Goal: Task Accomplishment & Management: Manage account settings

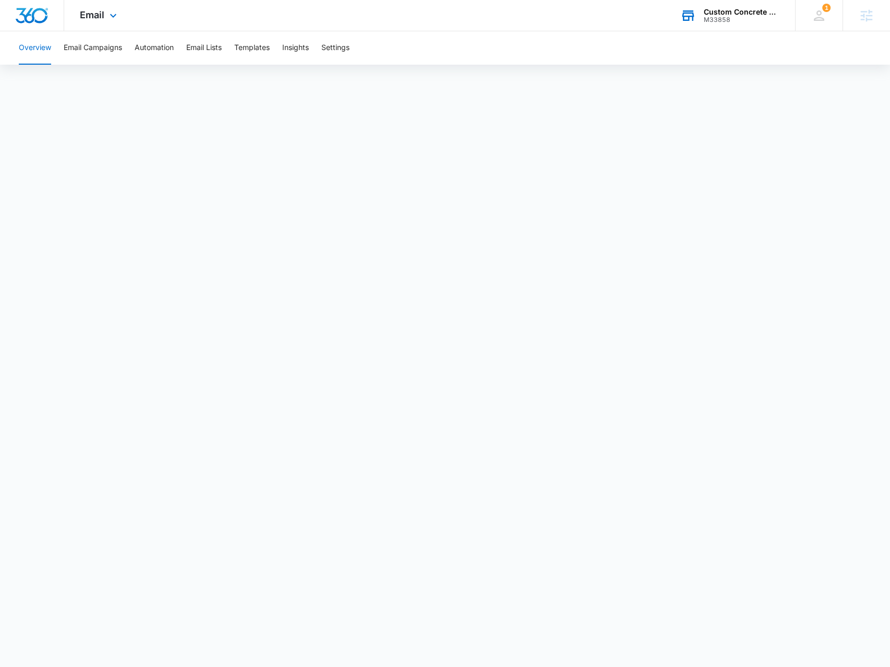
click at [721, 17] on div "M33858" at bounding box center [742, 19] width 76 height 7
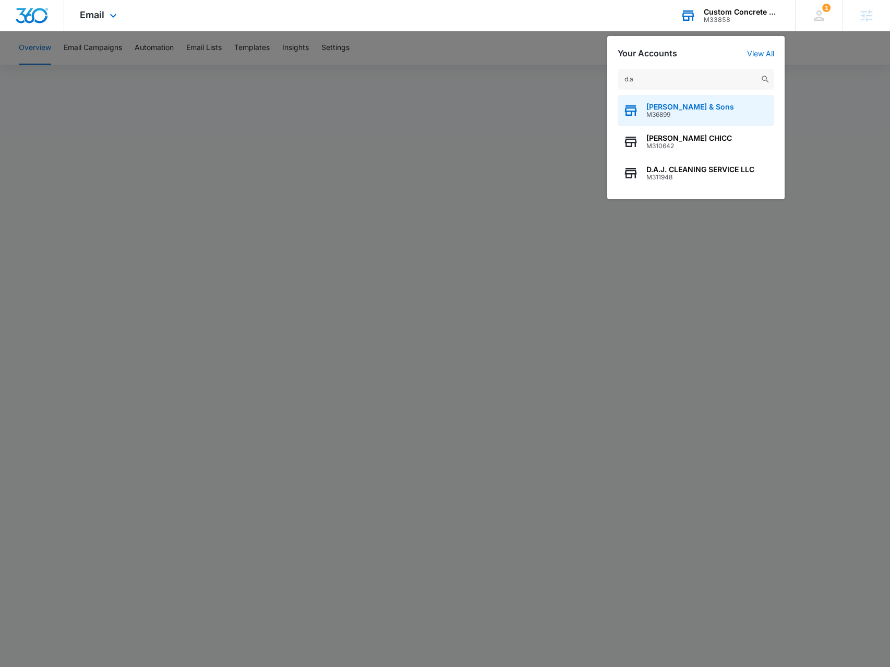
type input "d.a"
click at [714, 99] on div "D.A. Burns & Sons M36899" at bounding box center [696, 110] width 156 height 31
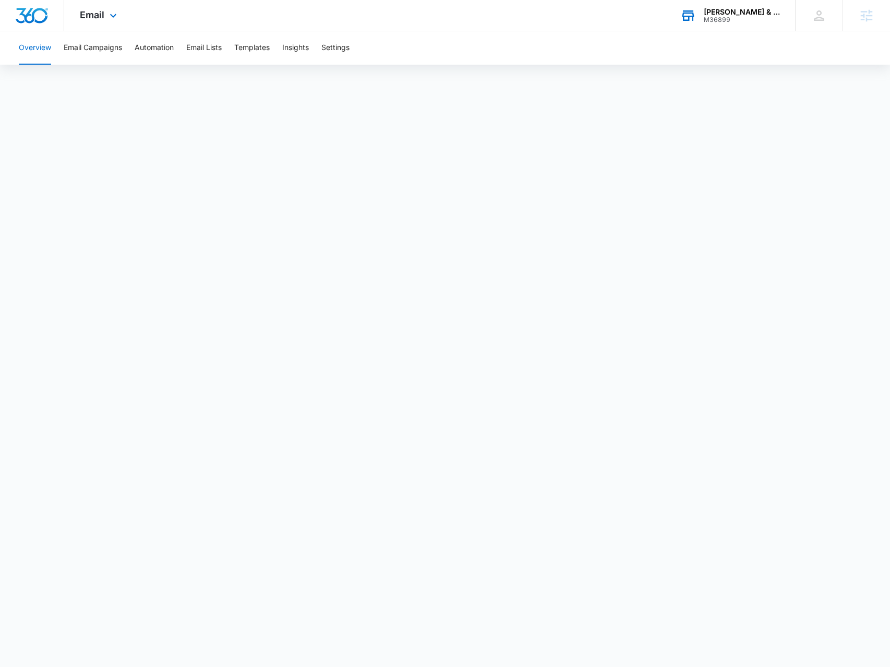
click at [100, 22] on div "Email Apps Reputation Forms CRM Email Social Content Ads Intelligence Files Bra…" at bounding box center [99, 15] width 71 height 31
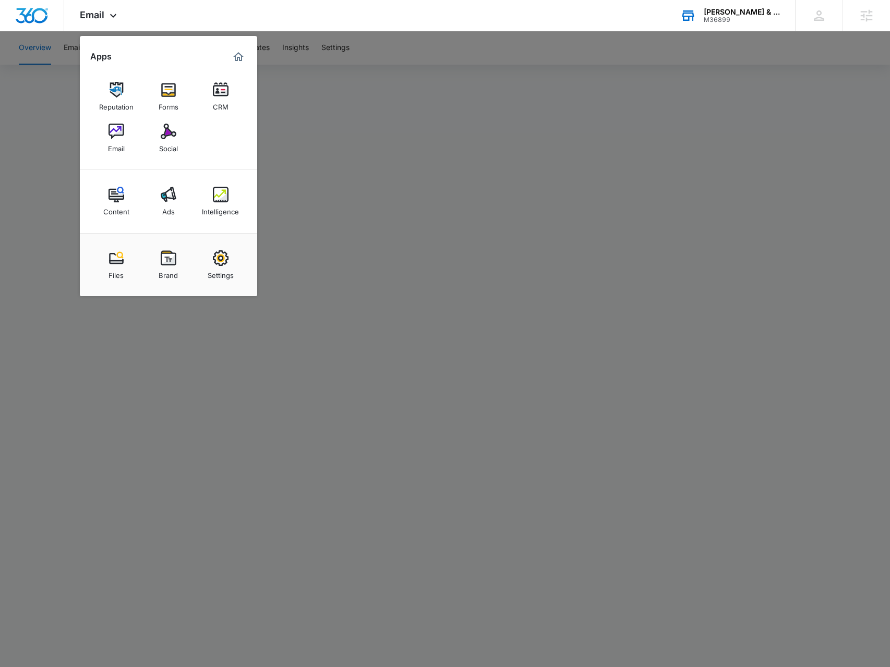
click at [249, 420] on div at bounding box center [445, 333] width 890 height 667
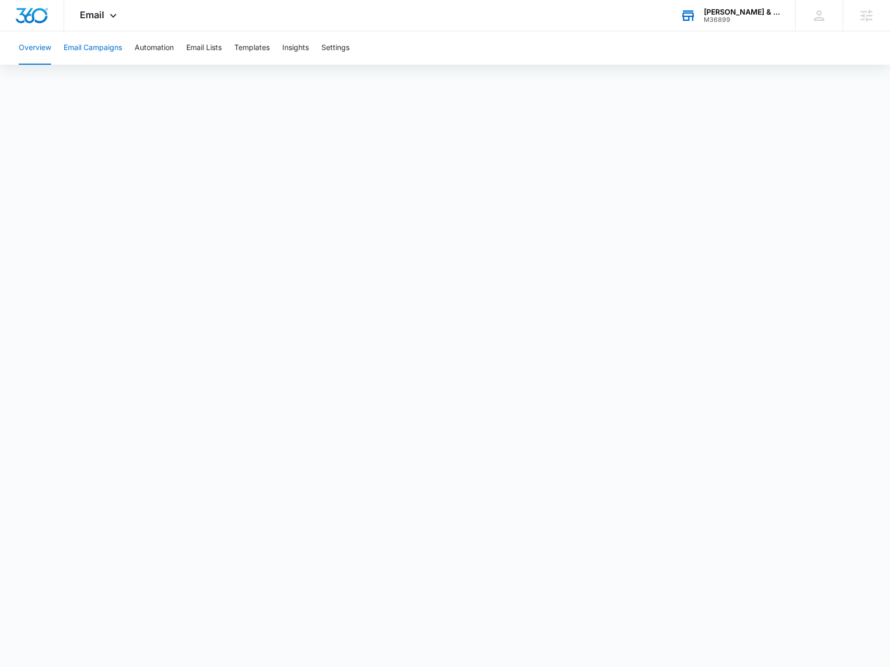
click at [90, 43] on button "Email Campaigns" at bounding box center [93, 47] width 58 height 33
click at [80, 58] on button "Email Campaigns" at bounding box center [93, 47] width 58 height 33
click at [33, 43] on button "Overview" at bounding box center [35, 47] width 32 height 33
click at [80, 52] on button "Email Campaigns" at bounding box center [93, 47] width 58 height 33
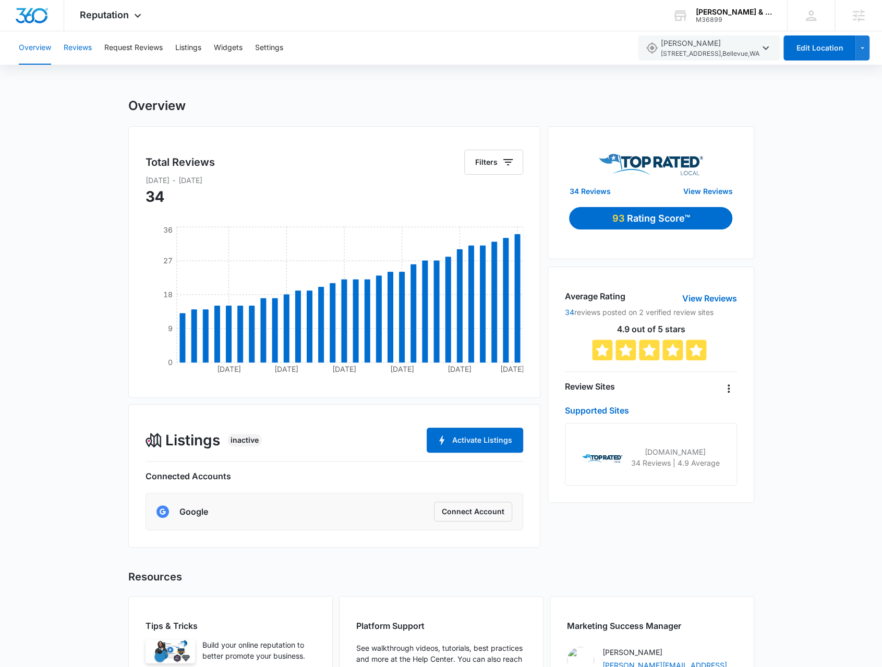
click at [80, 51] on button "Reviews" at bounding box center [78, 47] width 28 height 33
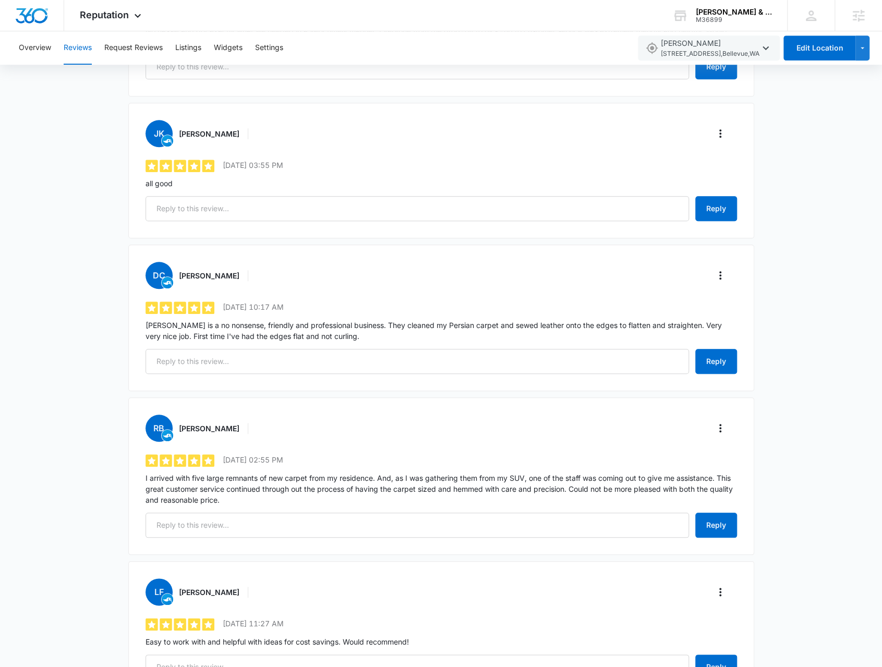
scroll to position [730, 0]
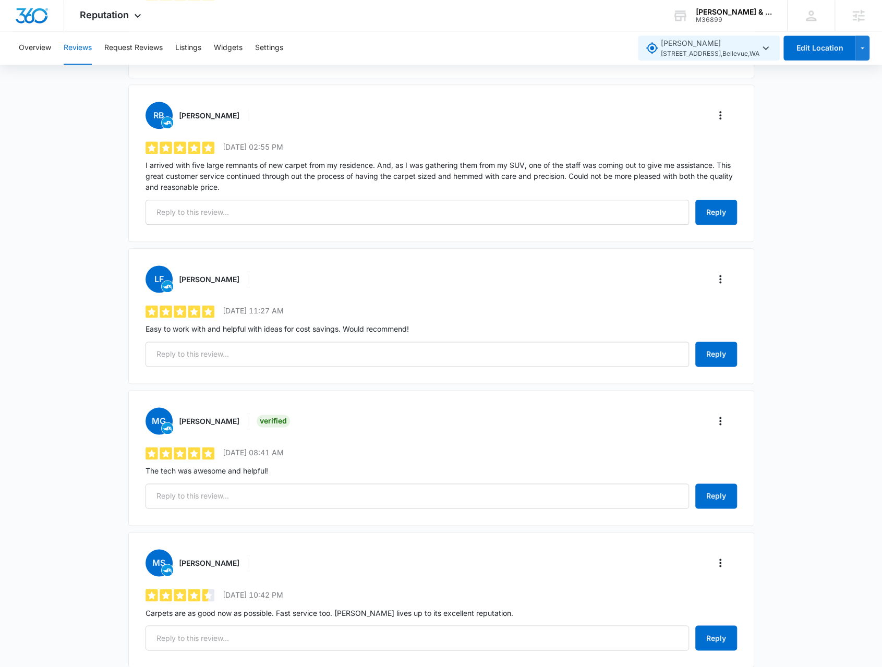
click at [678, 56] on span "[STREET_ADDRESS]" at bounding box center [710, 54] width 99 height 10
click at [675, 99] on span "[PERSON_NAME] & Sons [STREET_ADDRESS][PERSON_NAME]" at bounding box center [718, 103] width 104 height 21
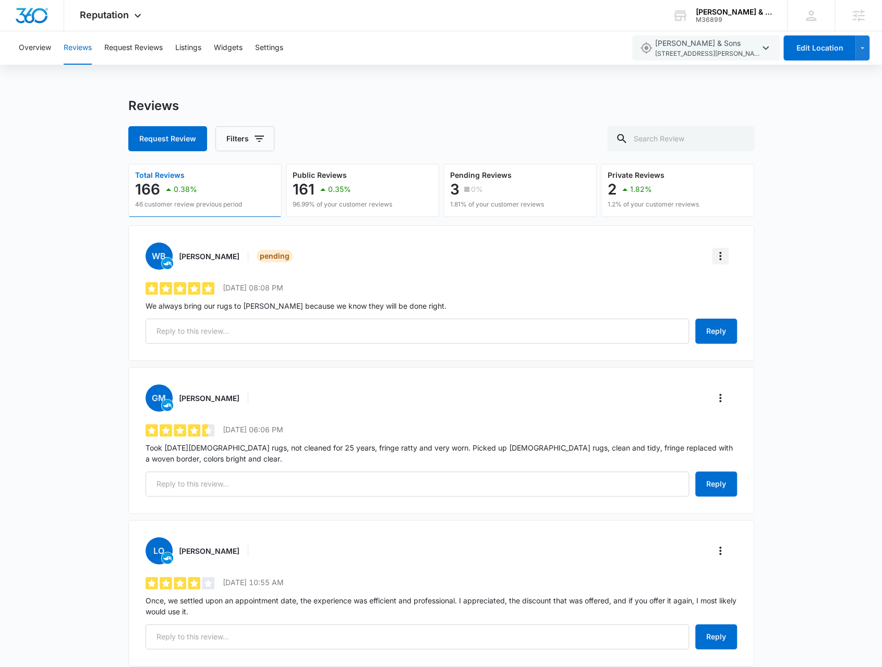
click at [724, 263] on button "More" at bounding box center [720, 256] width 17 height 17
click at [723, 288] on button "Verify Review" at bounding box center [769, 285] width 112 height 16
